Goal: Task Accomplishment & Management: Manage account settings

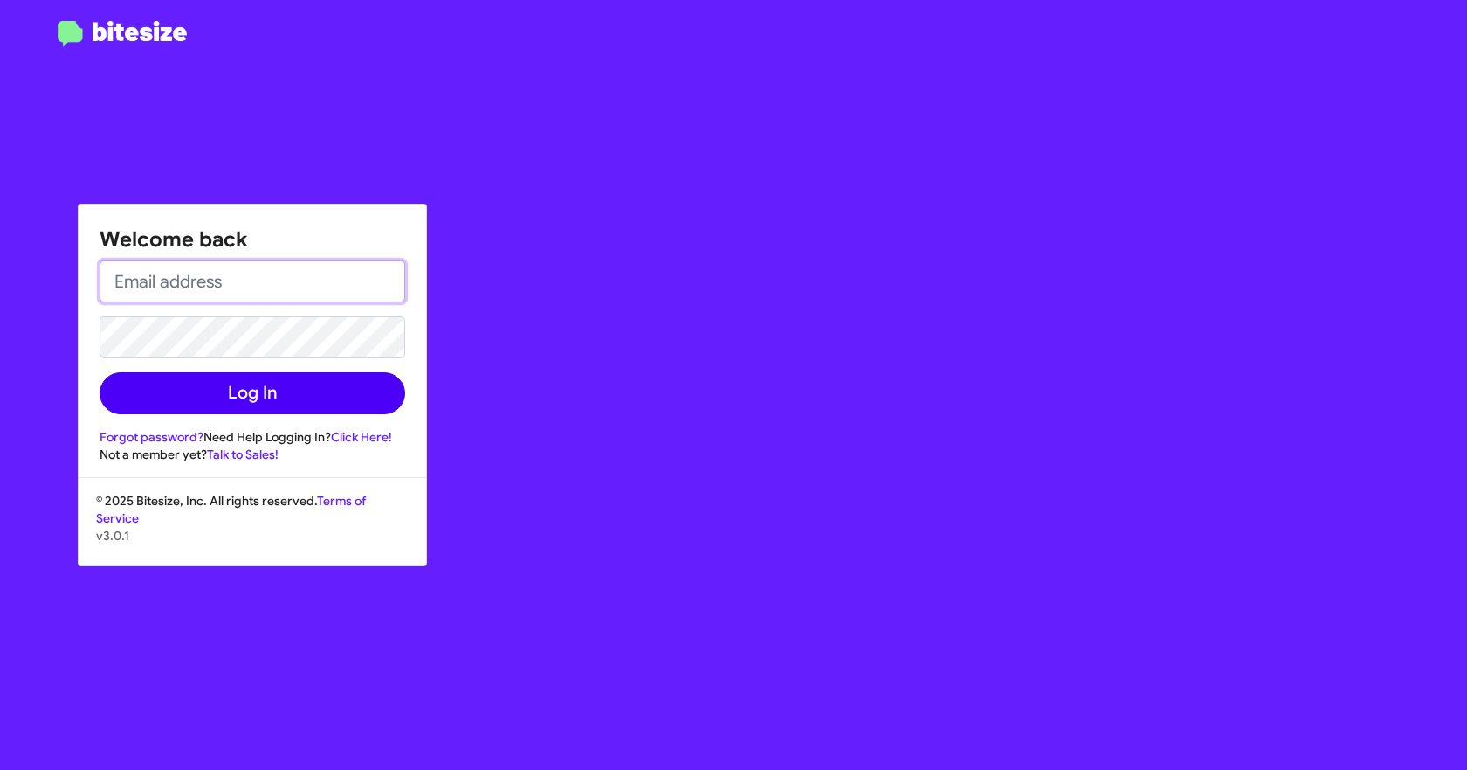
type input "[EMAIL_ADDRESS][DOMAIN_NAME]"
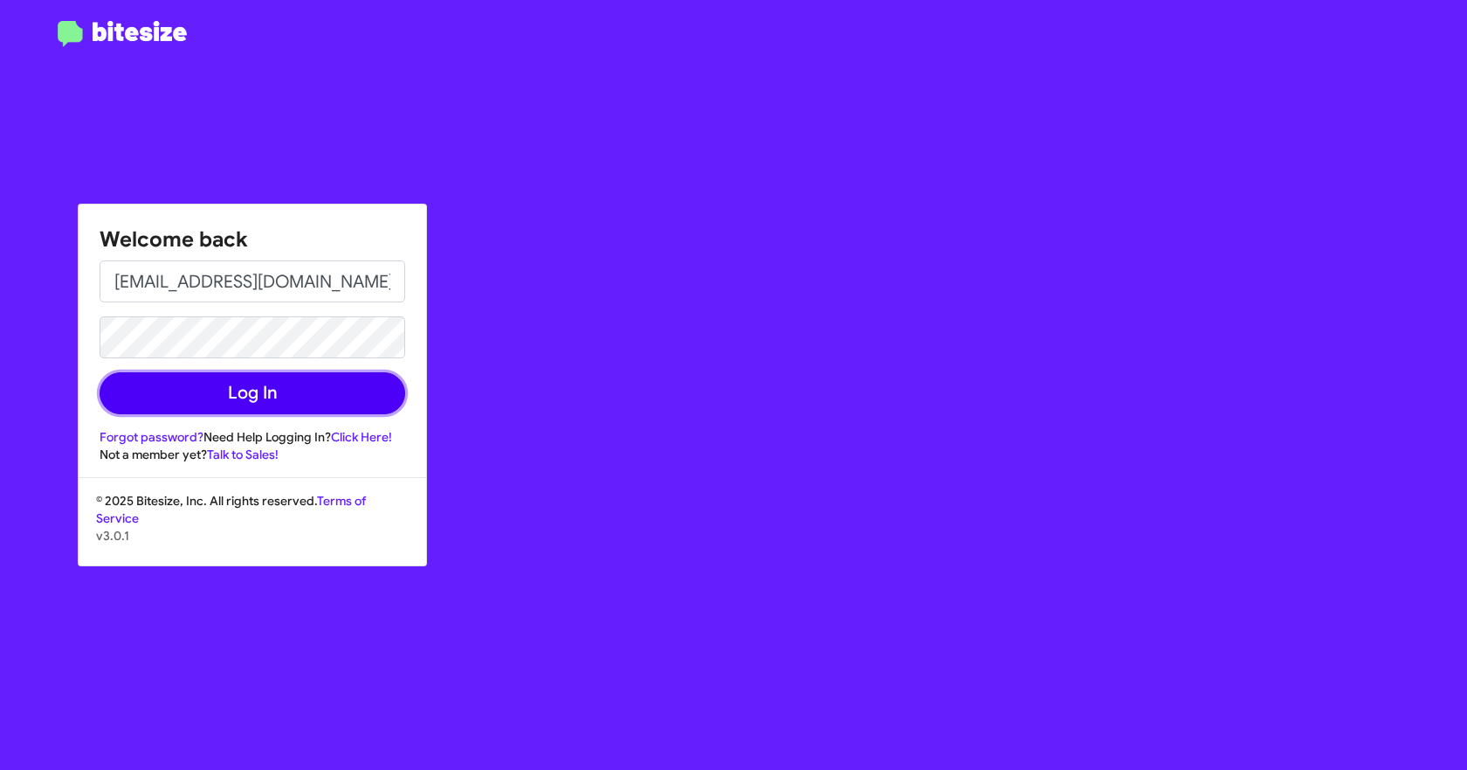
click at [280, 396] on button "Log In" at bounding box center [253, 393] width 306 height 42
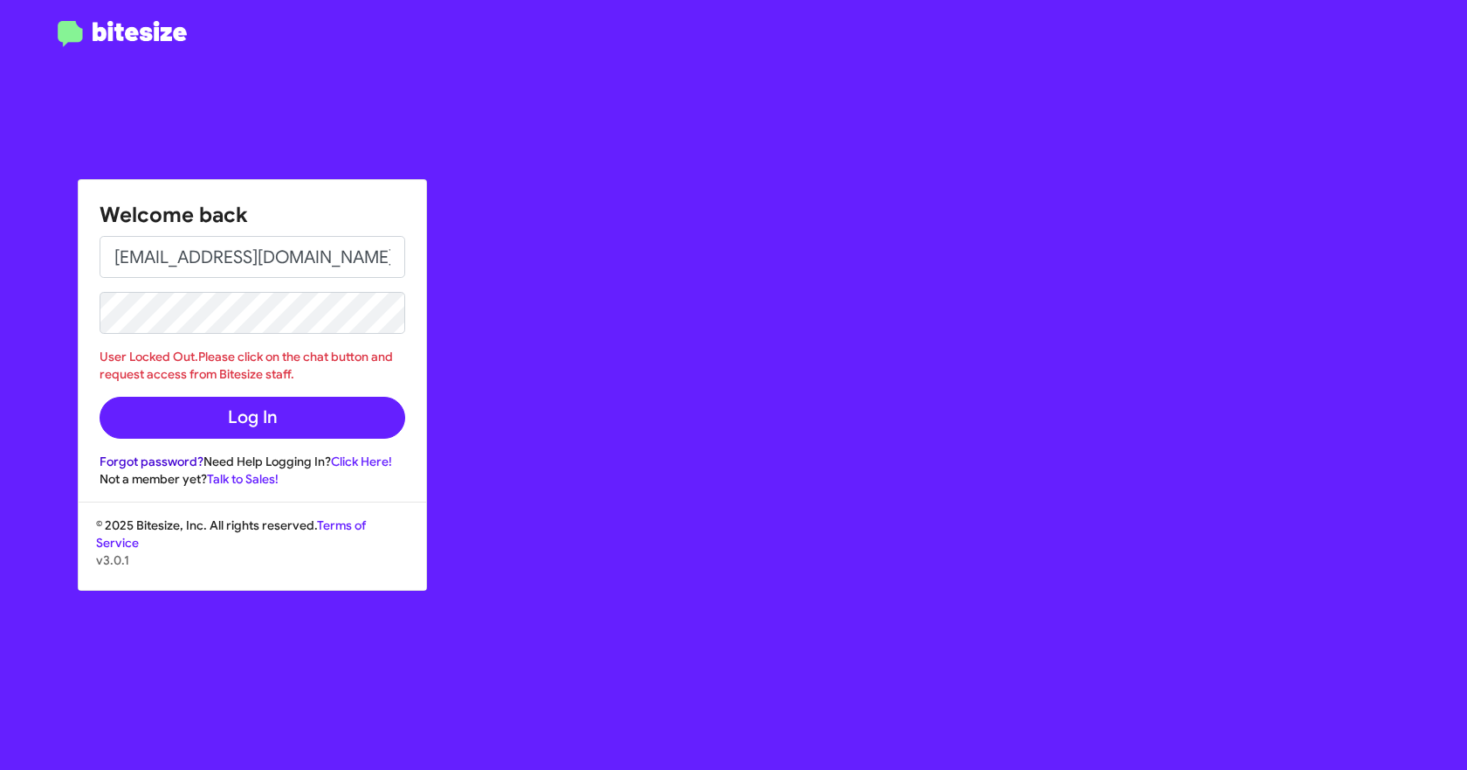
click at [142, 462] on link "Forgot password?" at bounding box center [152, 461] width 104 height 16
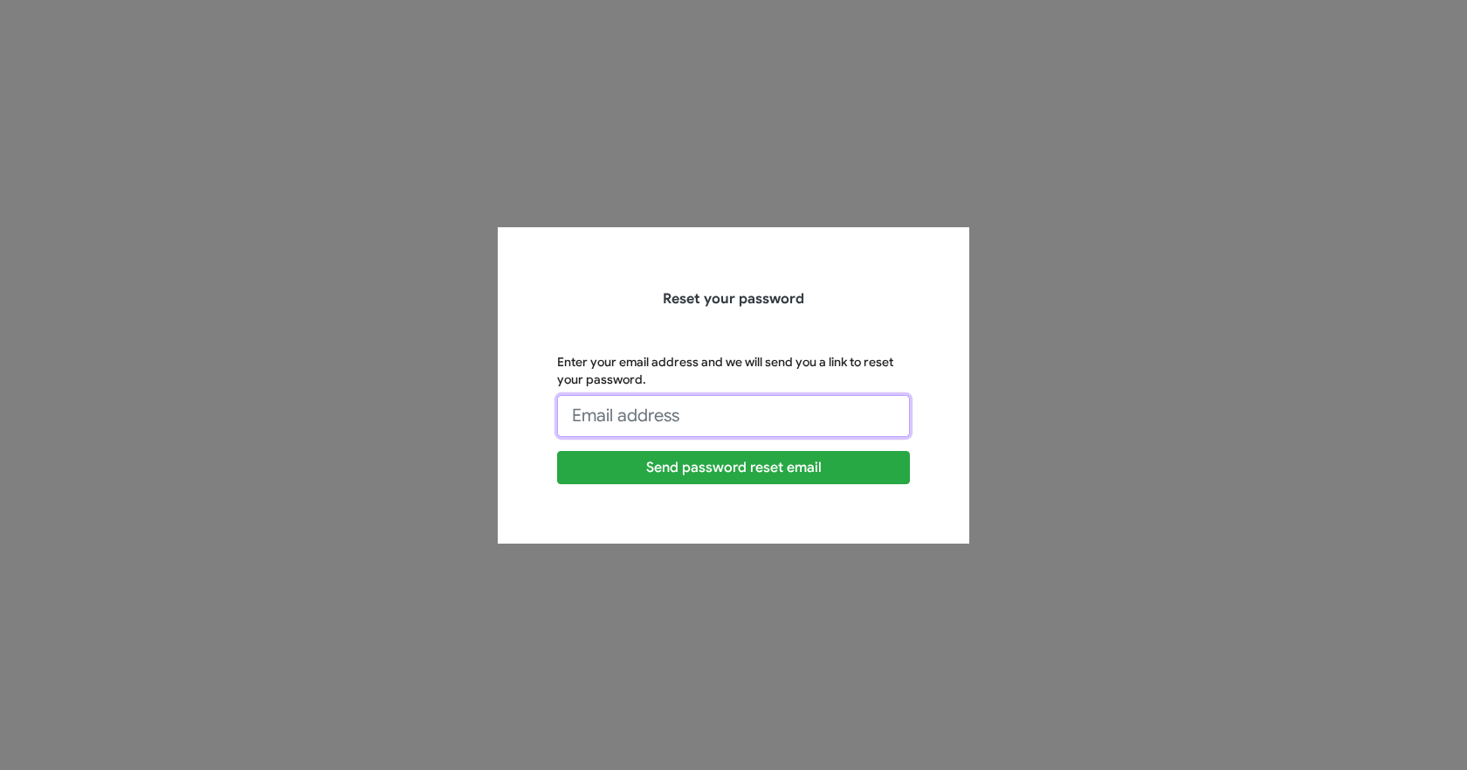
click at [632, 412] on input "Enter your email address and we will send you a link to reset your password." at bounding box center [733, 416] width 353 height 42
type input "[EMAIL_ADDRESS][DOMAIN_NAME]"
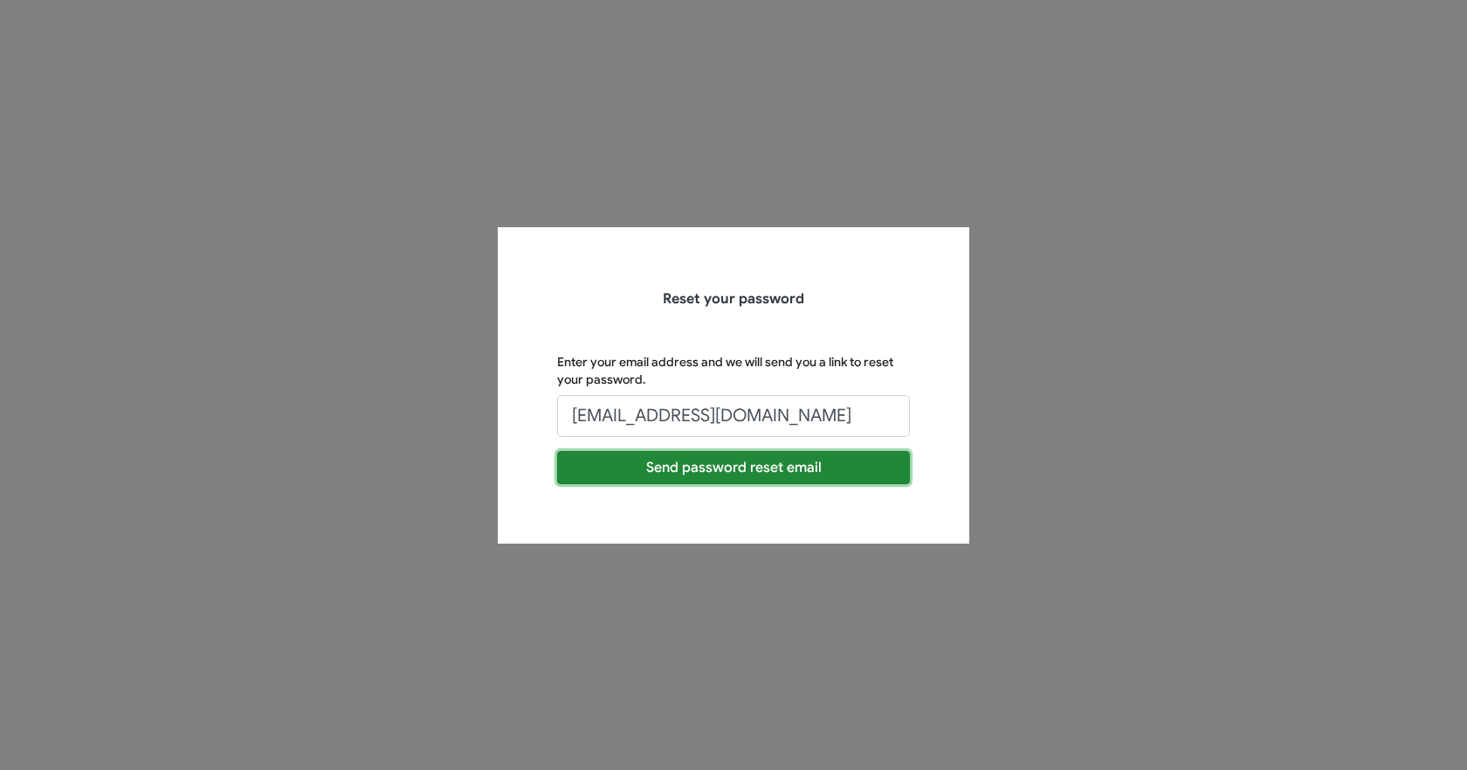
click at [625, 460] on button "Send password reset email" at bounding box center [733, 467] width 353 height 33
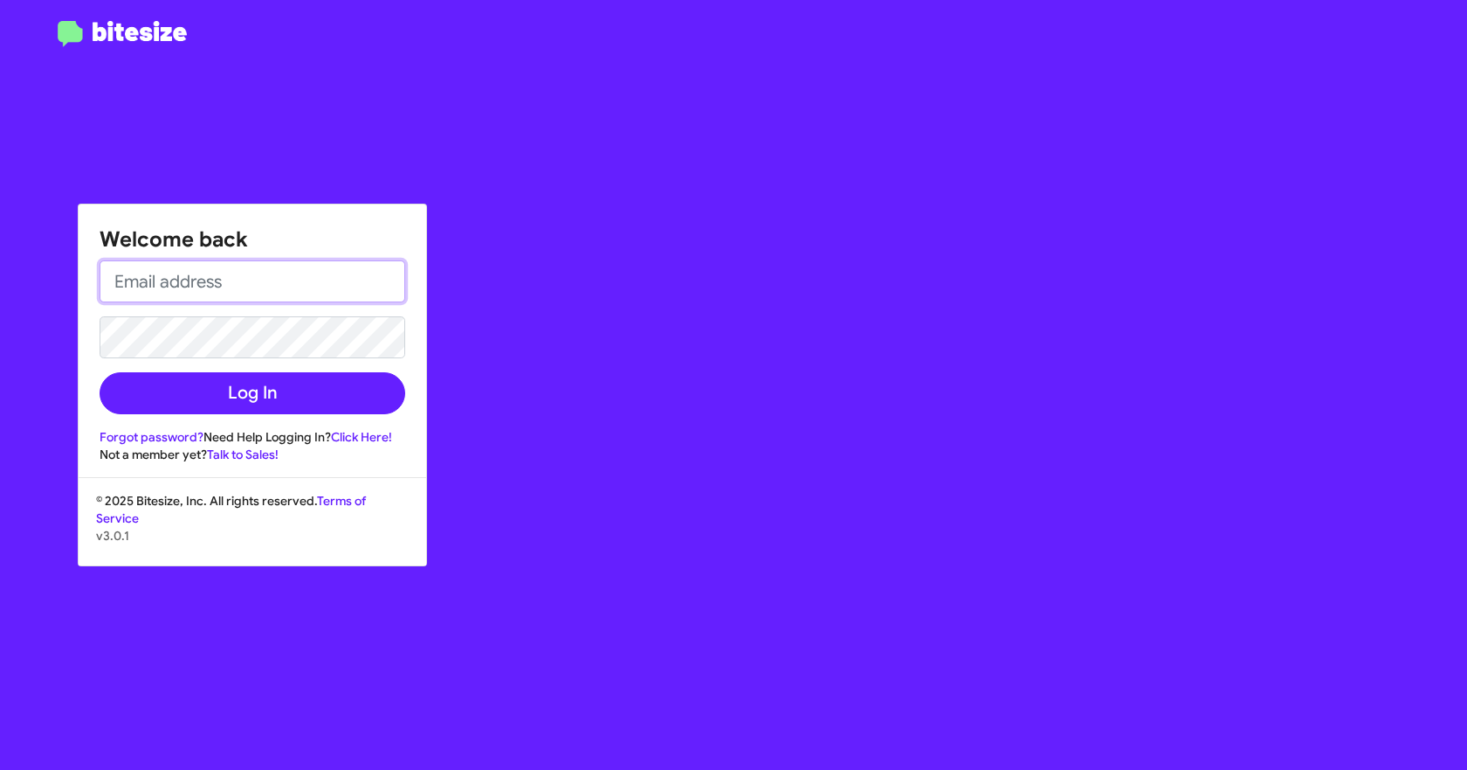
type input "[EMAIL_ADDRESS][DOMAIN_NAME]"
click at [0, 302] on div "Welcome back [EMAIL_ADDRESS][DOMAIN_NAME] Log In Forgot password? Need Help Log…" at bounding box center [733, 385] width 1467 height 770
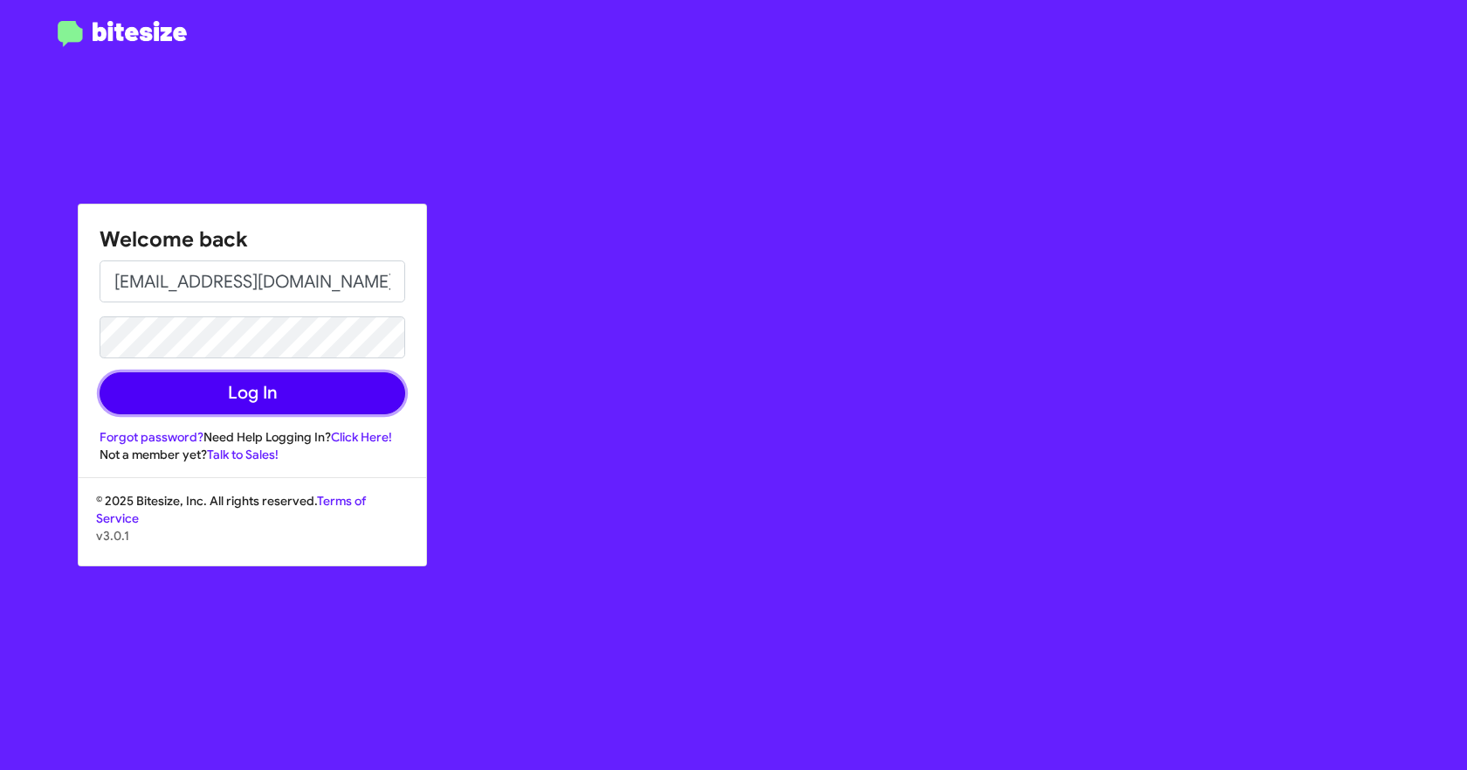
click at [168, 397] on button "Log In" at bounding box center [253, 393] width 306 height 42
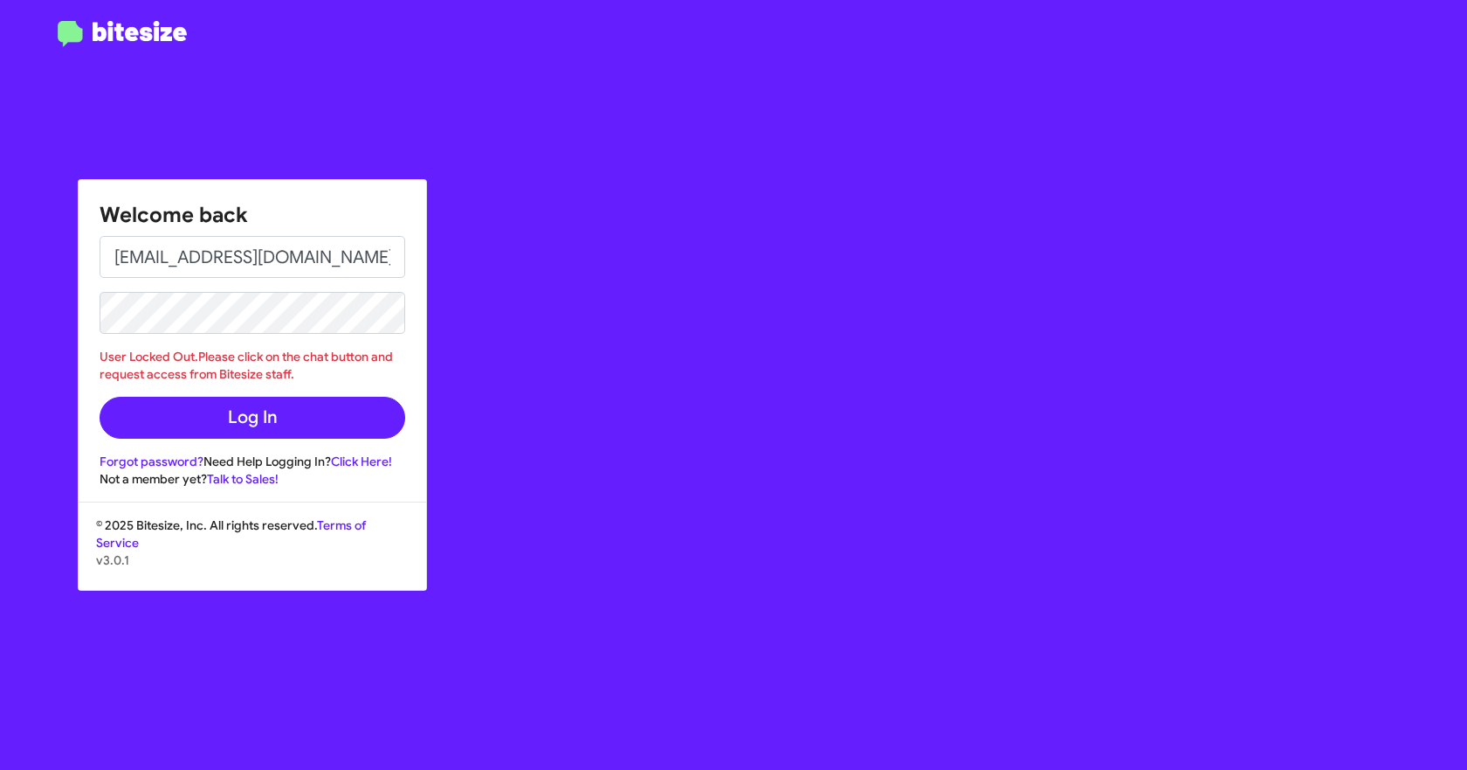
click at [528, 492] on div "Welcome back [EMAIL_ADDRESS][DOMAIN_NAME] User Locked Out.Please click on the c…" at bounding box center [856, 385] width 1223 height 770
